Goal: Book appointment/travel/reservation

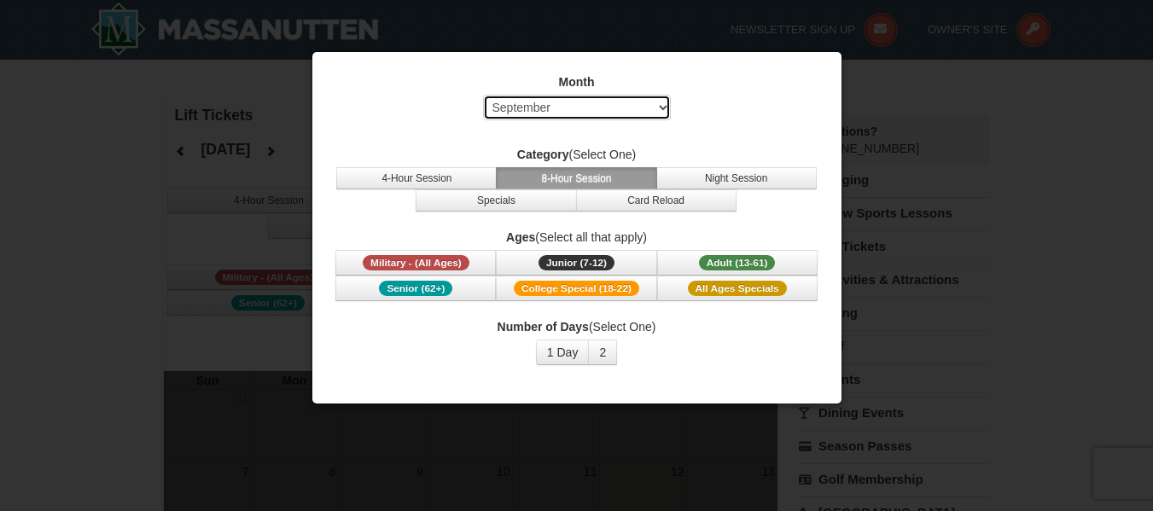
click at [657, 108] on select "Select September October November December January February March April May Jun…" at bounding box center [577, 108] width 188 height 26
select select "12"
click at [483, 95] on select "Select September October November December January February March April May Jun…" at bounding box center [577, 108] width 188 height 26
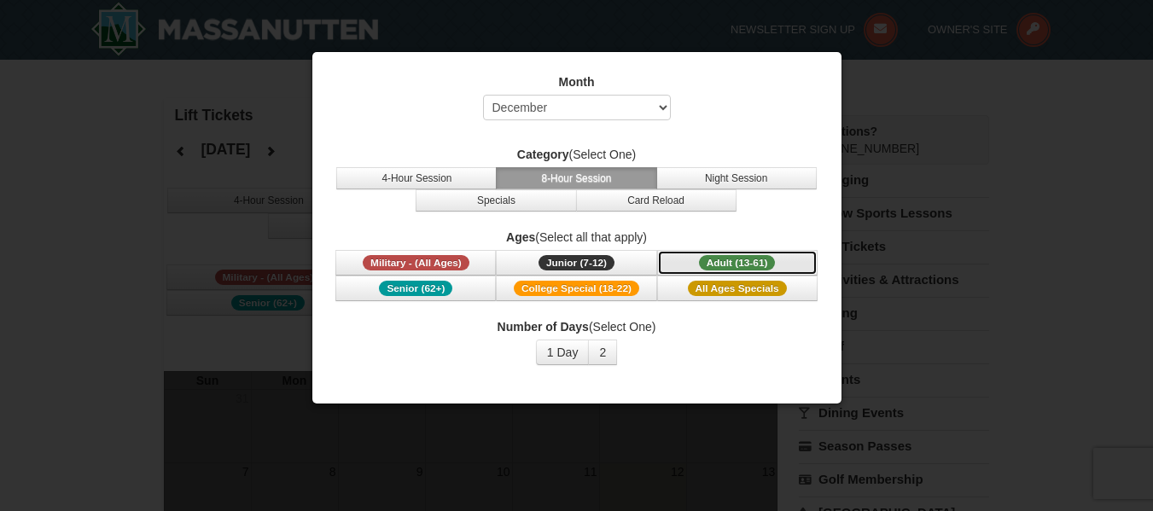
click at [731, 263] on span "Adult (13-61)" at bounding box center [737, 262] width 77 height 15
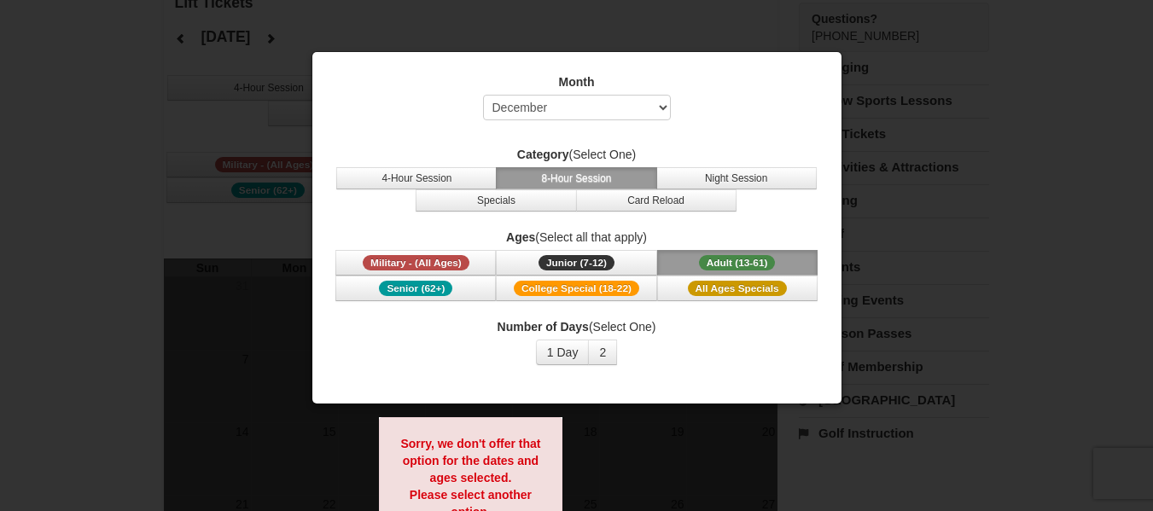
scroll to position [122, 0]
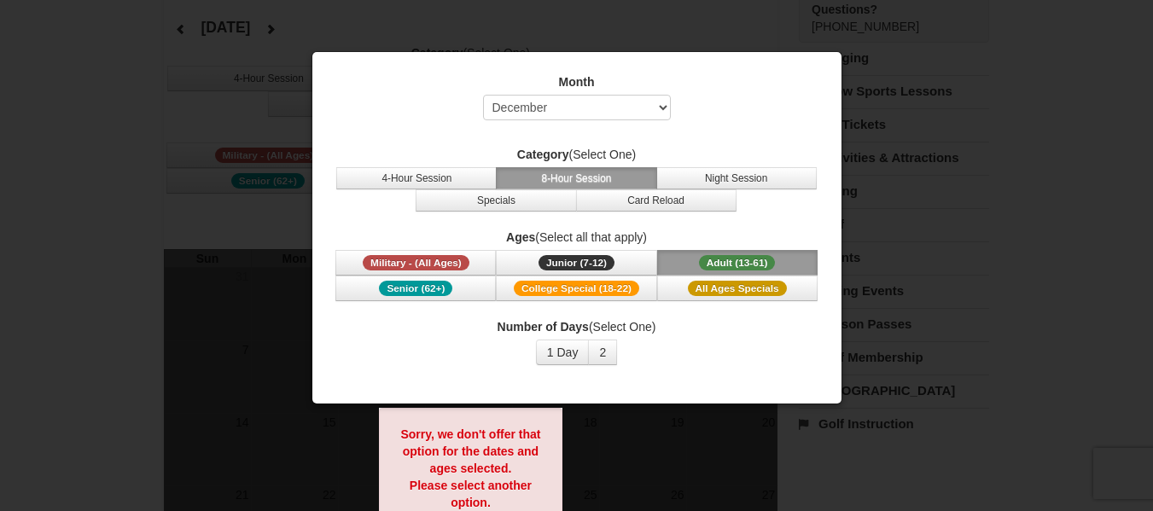
click at [709, 346] on div "Number of Days (Select One) 1 Day 2 3 4 5 6 7 8 9 10 11 12 13 14 15" at bounding box center [577, 341] width 487 height 47
click at [569, 354] on button "1 Day" at bounding box center [563, 353] width 54 height 26
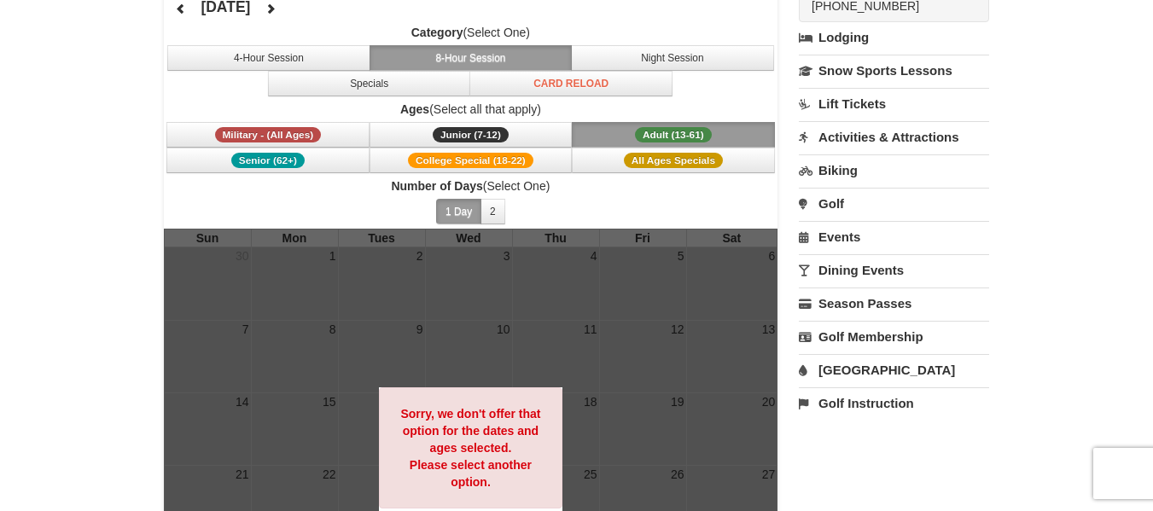
scroll to position [145, 0]
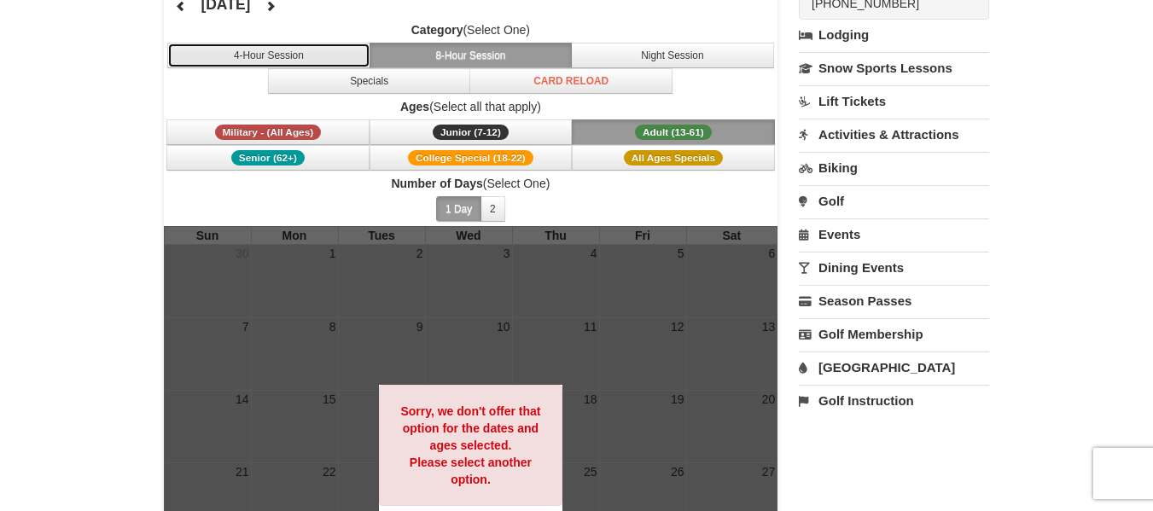
click at [297, 61] on button "4-Hour Session" at bounding box center [268, 56] width 203 height 26
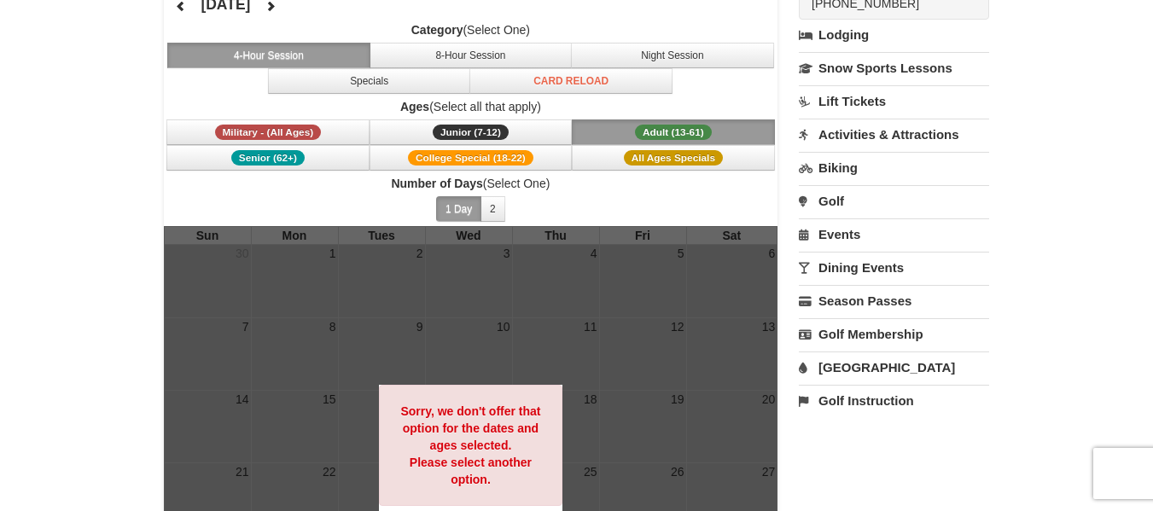
click at [578, 411] on div at bounding box center [471, 453] width 615 height 455
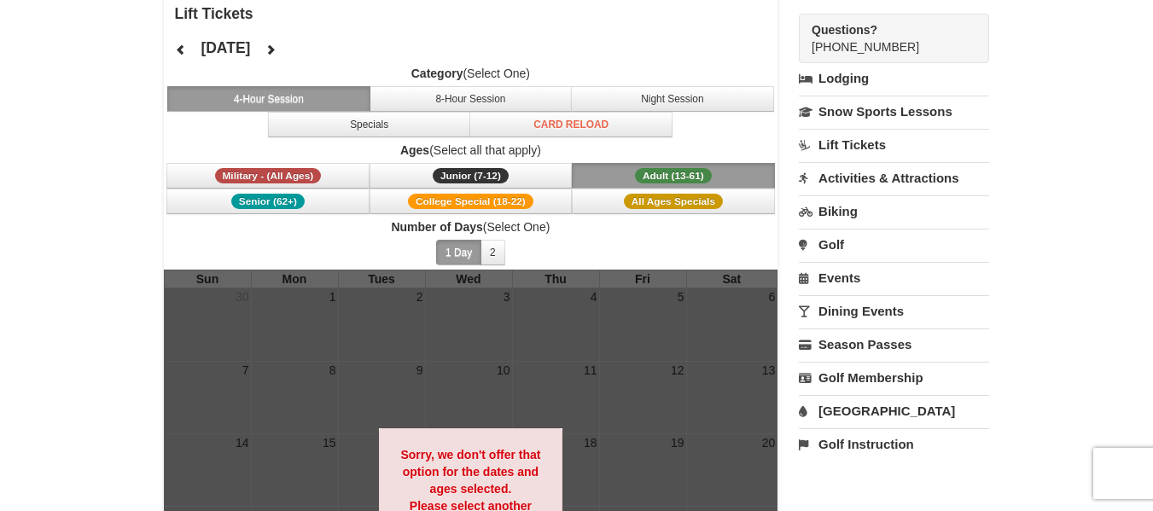
click at [686, 170] on span "Adult (13-61)" at bounding box center [673, 175] width 77 height 15
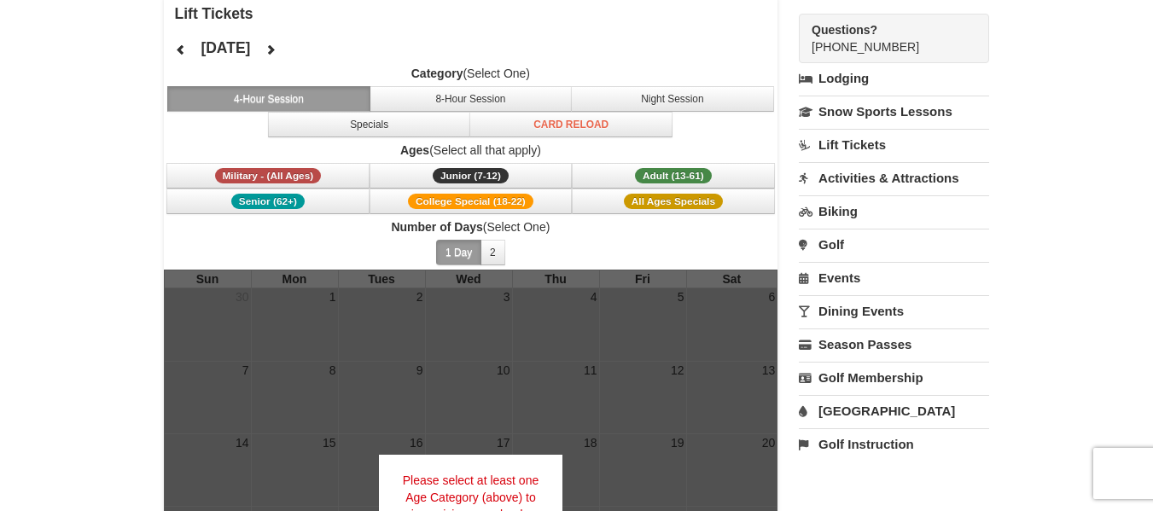
click at [580, 358] on div at bounding box center [471, 497] width 615 height 455
click at [572, 402] on div at bounding box center [471, 497] width 615 height 455
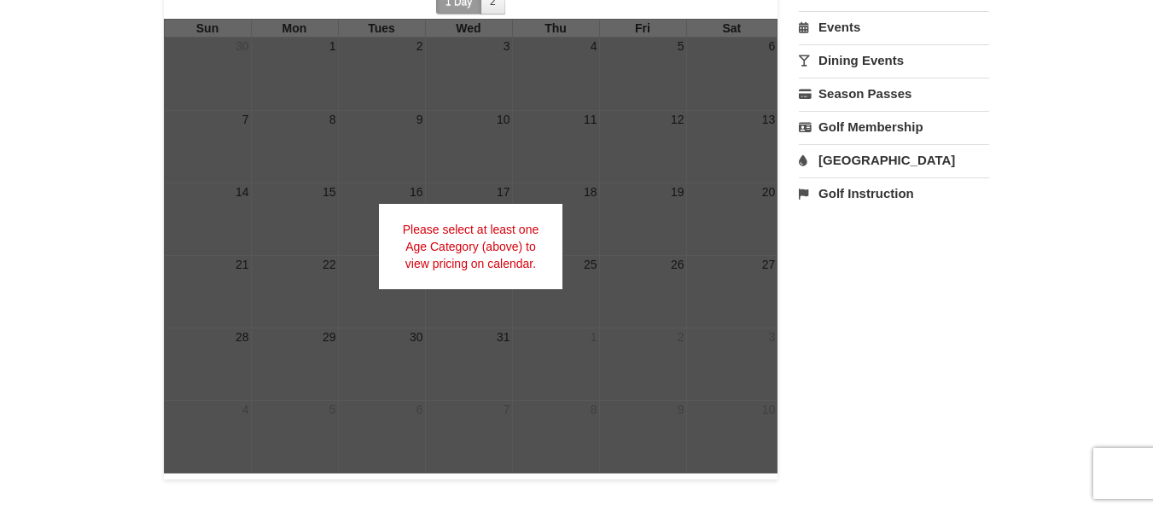
scroll to position [118, 0]
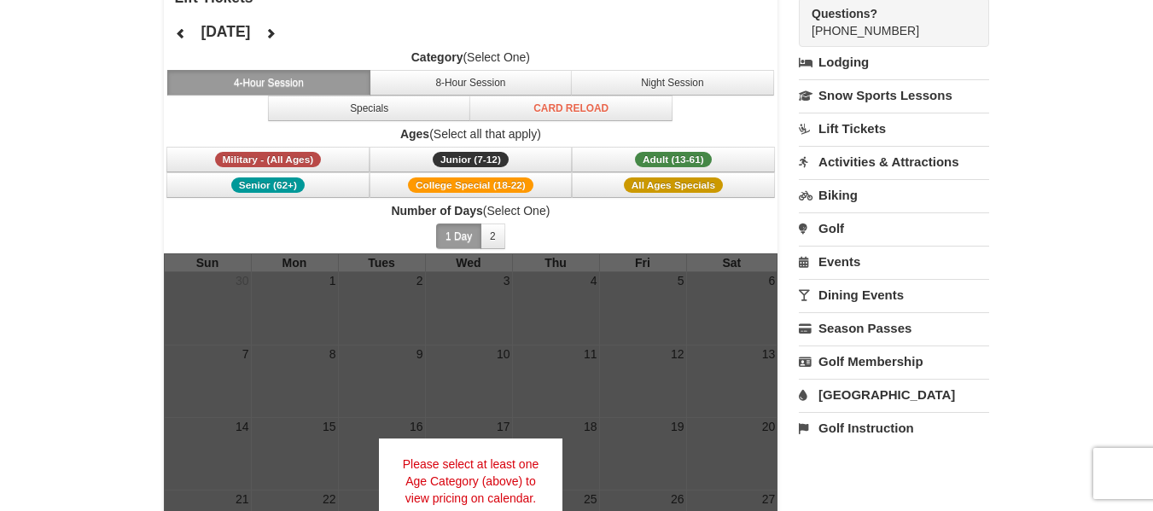
click at [857, 127] on link "Lift Tickets" at bounding box center [894, 129] width 190 height 32
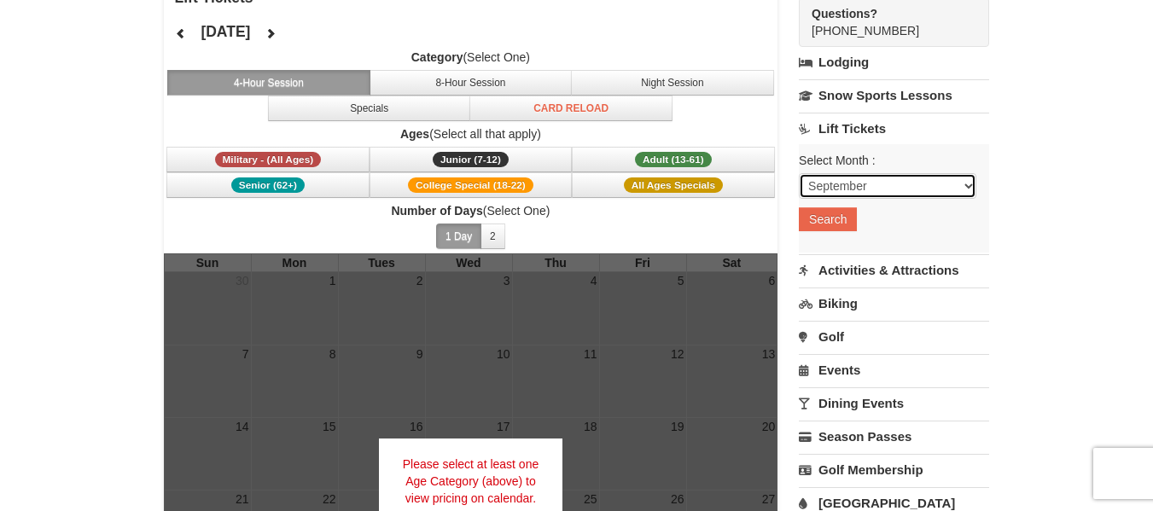
click at [905, 185] on select "September October November December January February March April May June July …" at bounding box center [888, 186] width 178 height 26
select select "12"
click at [799, 173] on select "September October November December January February March April May June July …" at bounding box center [888, 186] width 178 height 26
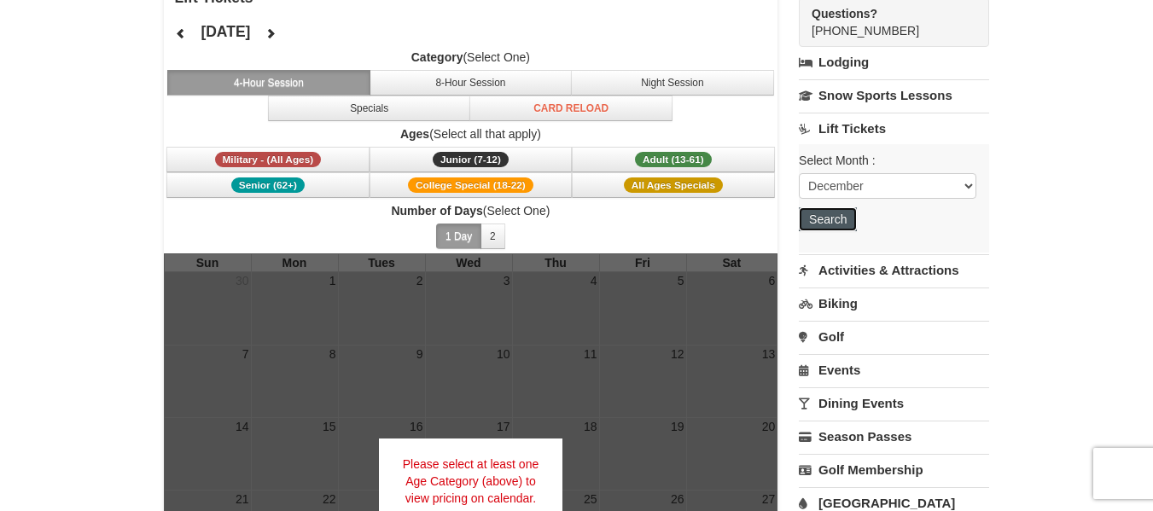
click at [844, 222] on button "Search" at bounding box center [828, 219] width 58 height 24
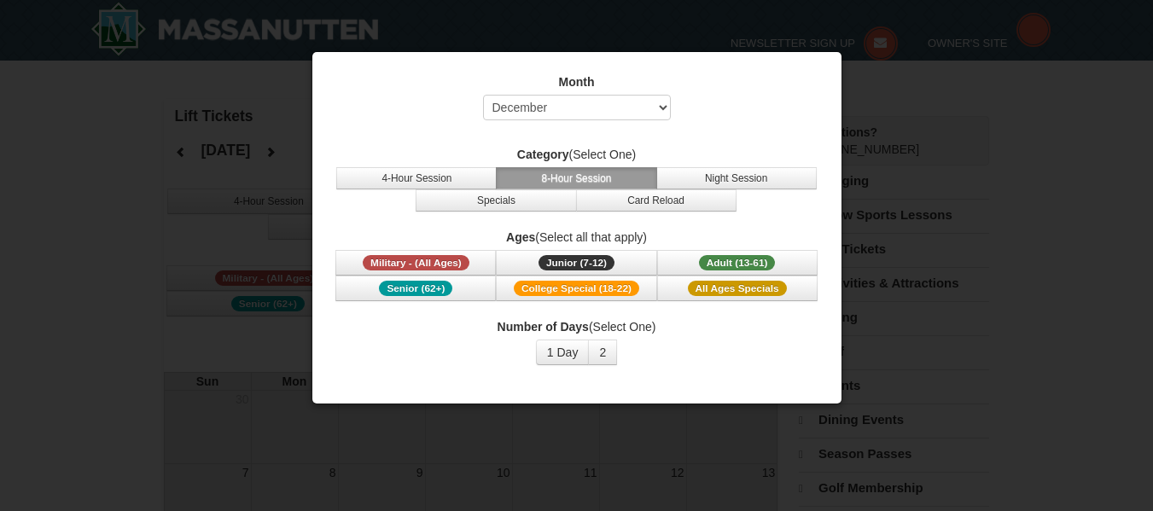
select select "12"
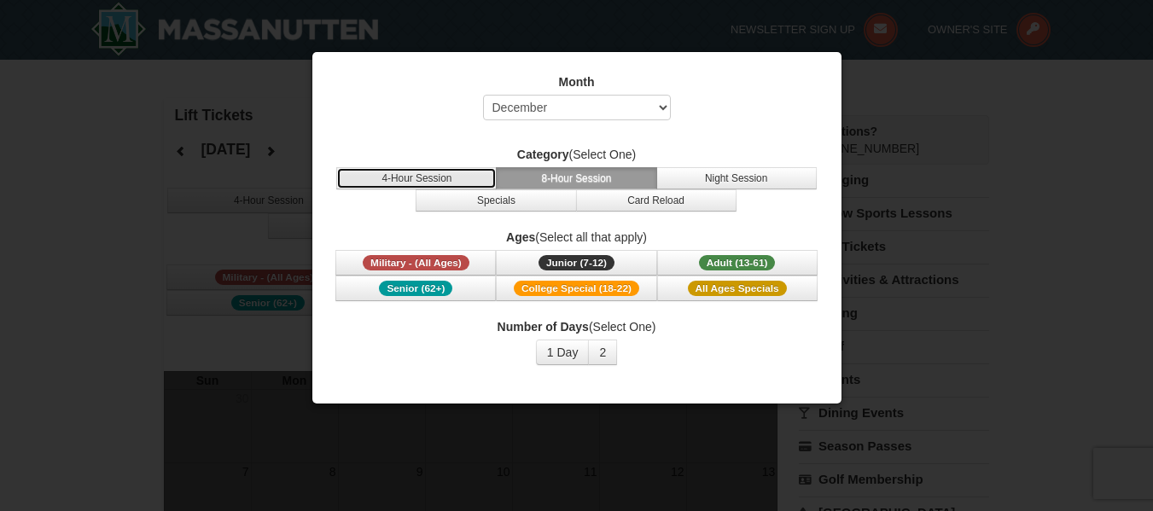
click at [406, 167] on button "4-Hour Session" at bounding box center [416, 178] width 160 height 22
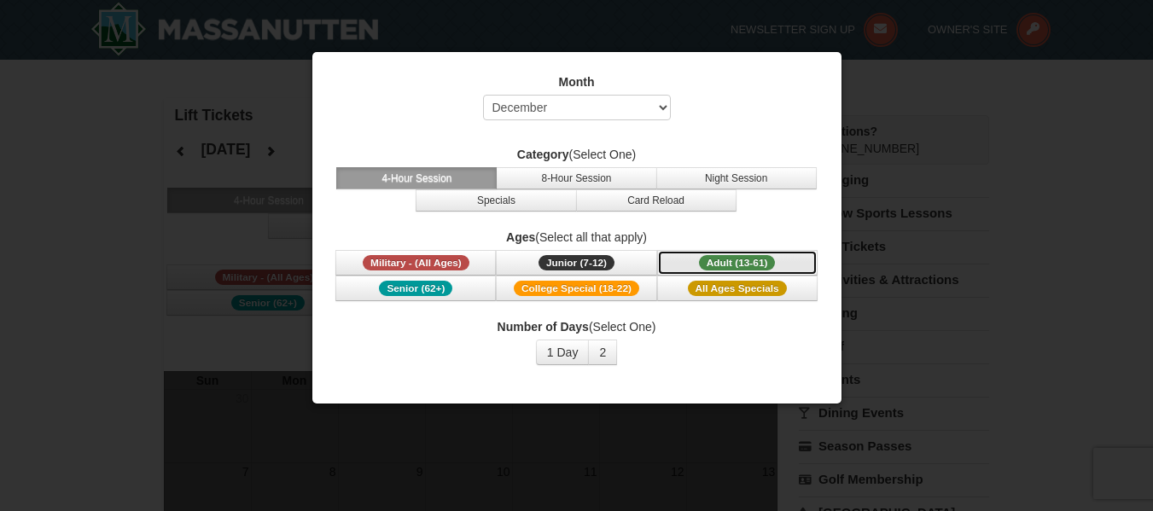
click at [728, 255] on span "Adult (13-61)" at bounding box center [737, 262] width 77 height 15
click at [1087, 188] on div at bounding box center [576, 255] width 1153 height 511
click at [1001, 323] on div at bounding box center [576, 255] width 1153 height 511
